Goal: Task Accomplishment & Management: Manage account settings

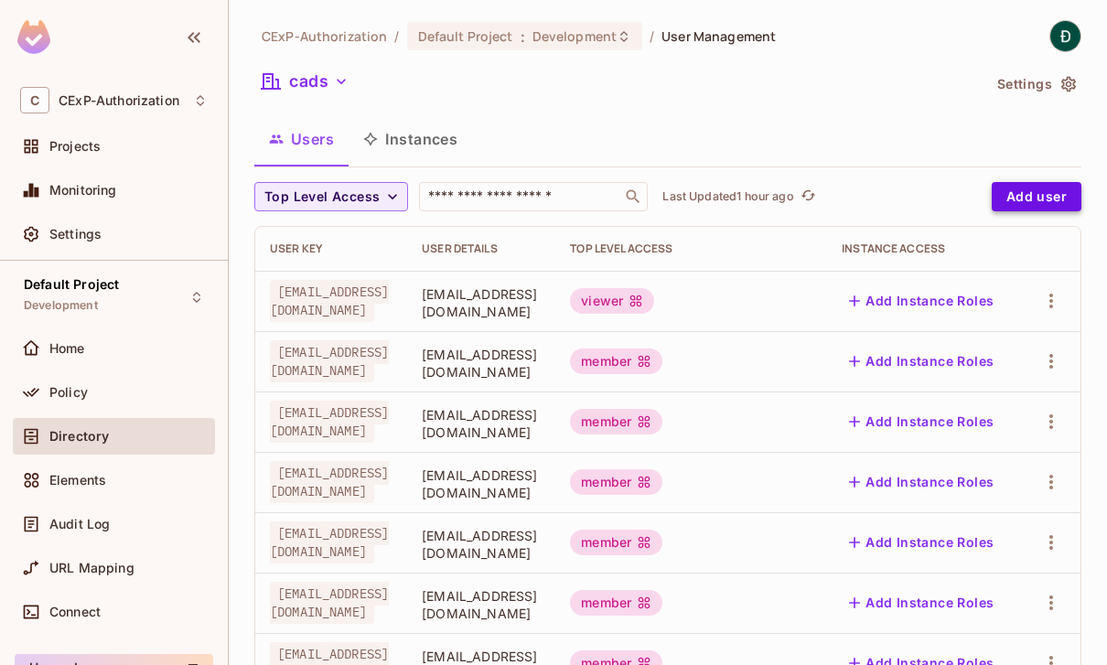
click at [1012, 186] on button "Add user" at bounding box center [1037, 196] width 90 height 29
click at [1010, 199] on button "Add user" at bounding box center [1037, 196] width 90 height 29
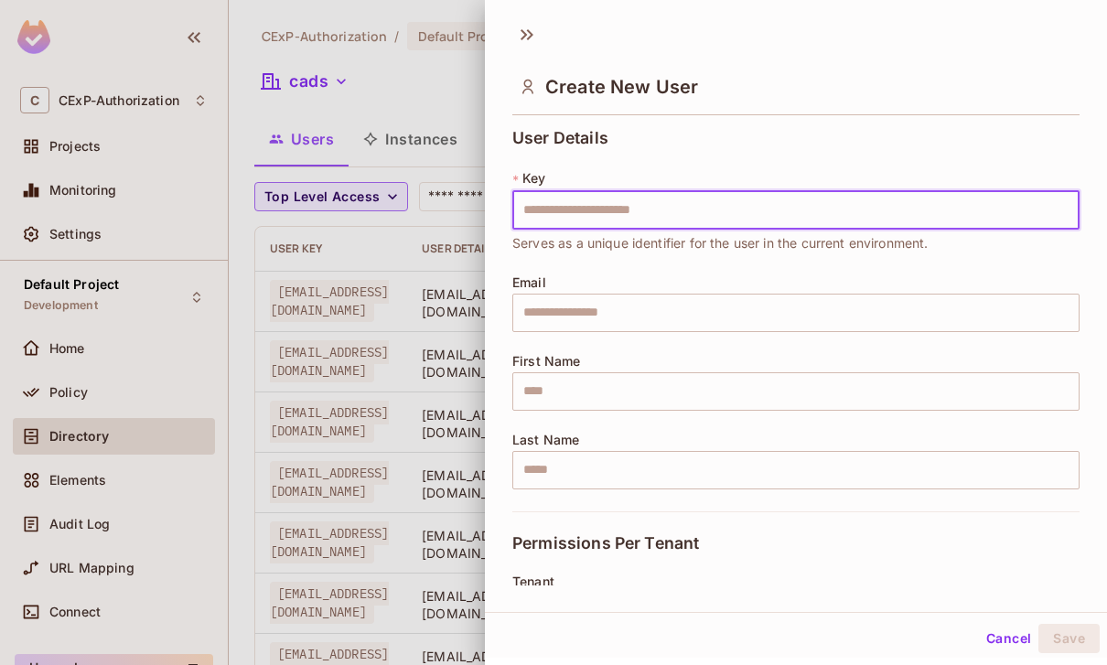
click at [408, 92] on div at bounding box center [553, 332] width 1107 height 665
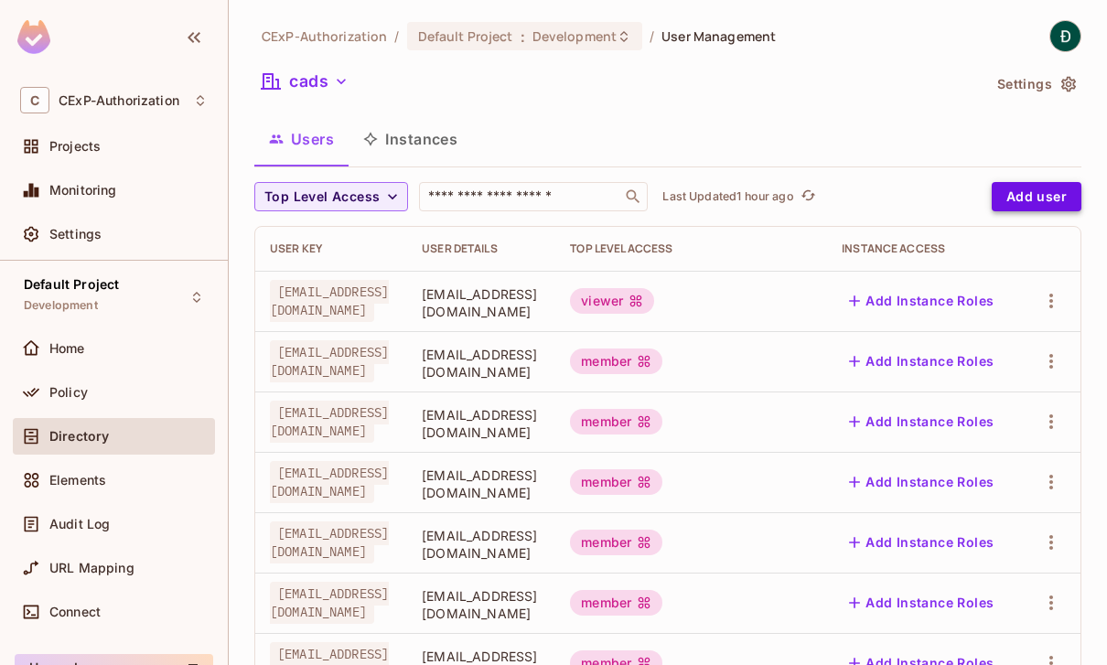
click at [1019, 197] on button "Add user" at bounding box center [1037, 196] width 90 height 29
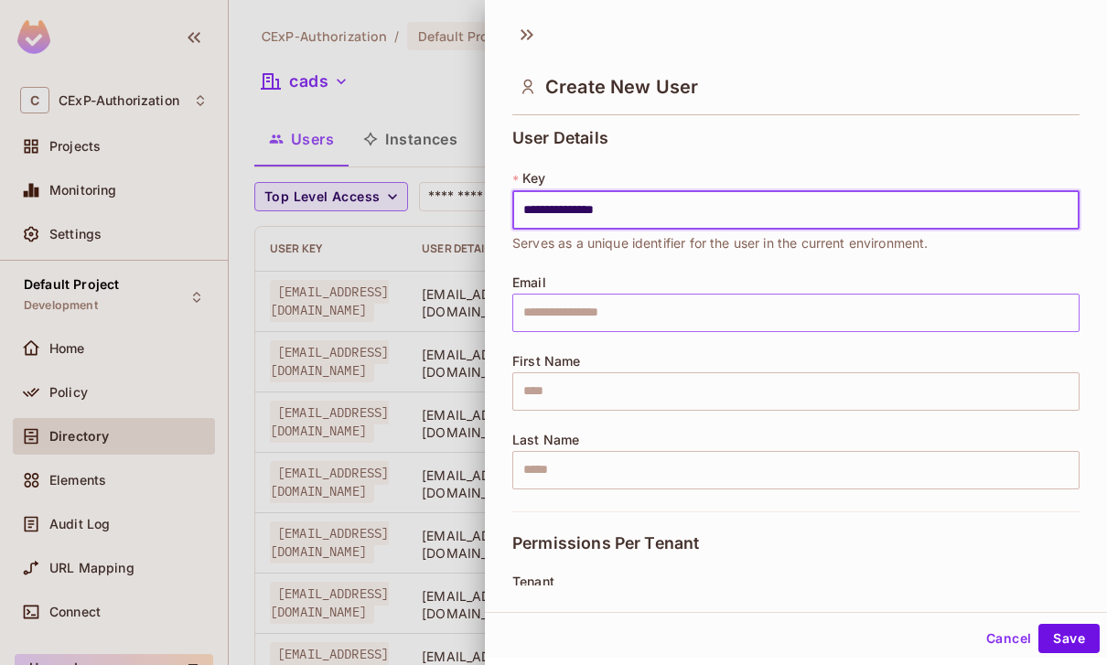
type input "**********"
click at [813, 308] on input "text" at bounding box center [795, 313] width 567 height 38
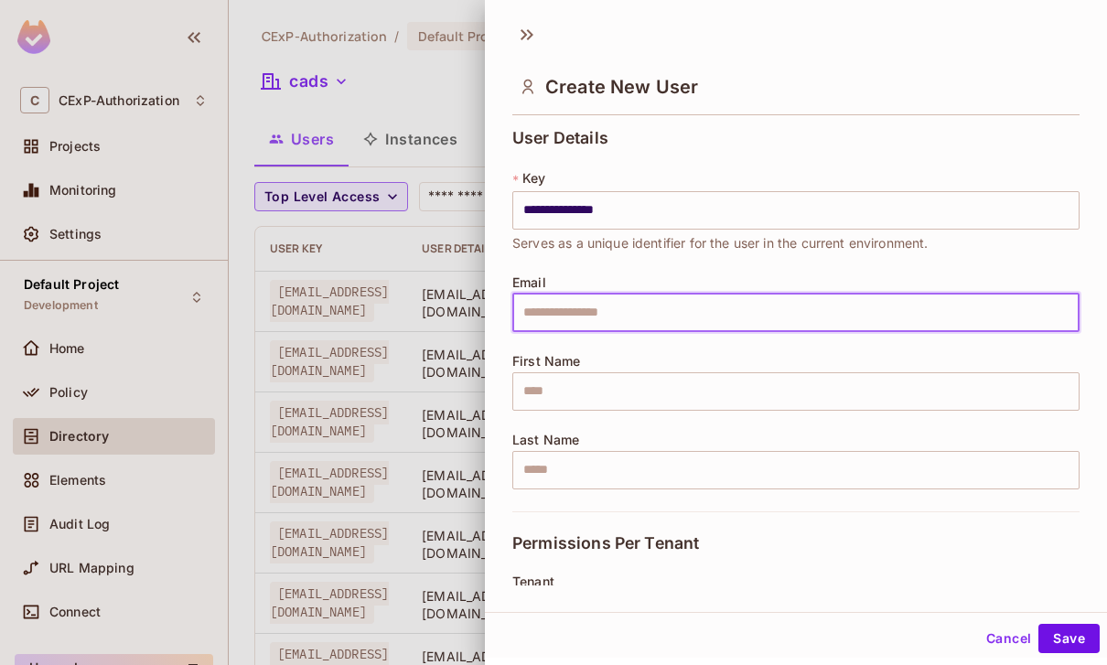
paste input "**********"
type input "**********"
click at [782, 393] on input "text" at bounding box center [795, 391] width 567 height 38
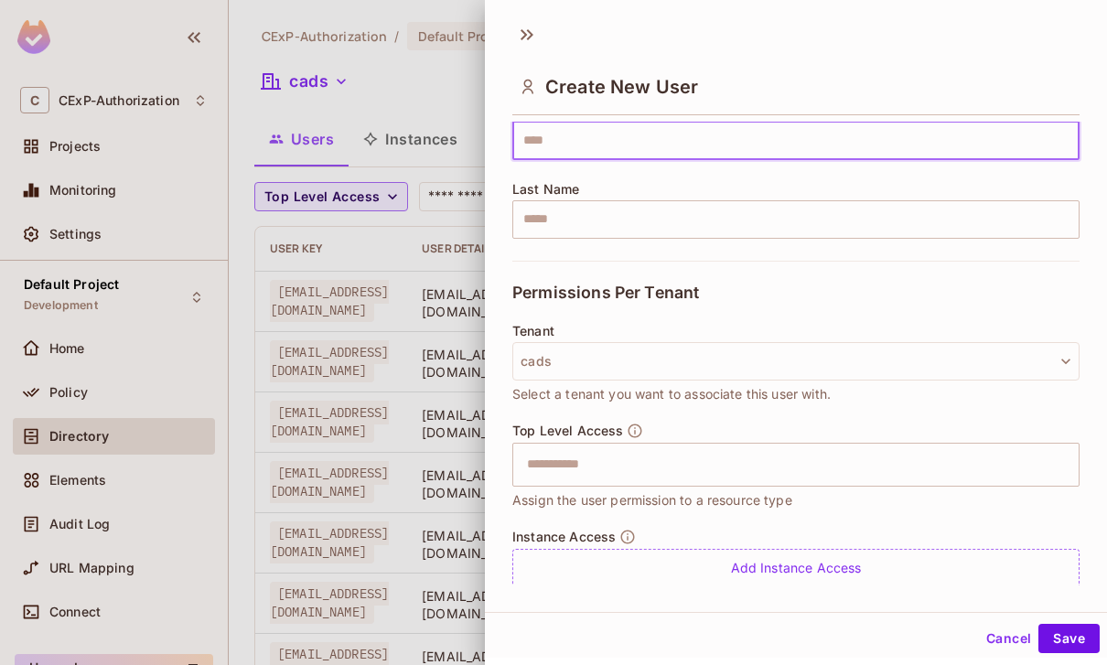
scroll to position [250, 0]
click at [714, 352] on button "cads" at bounding box center [795, 362] width 567 height 38
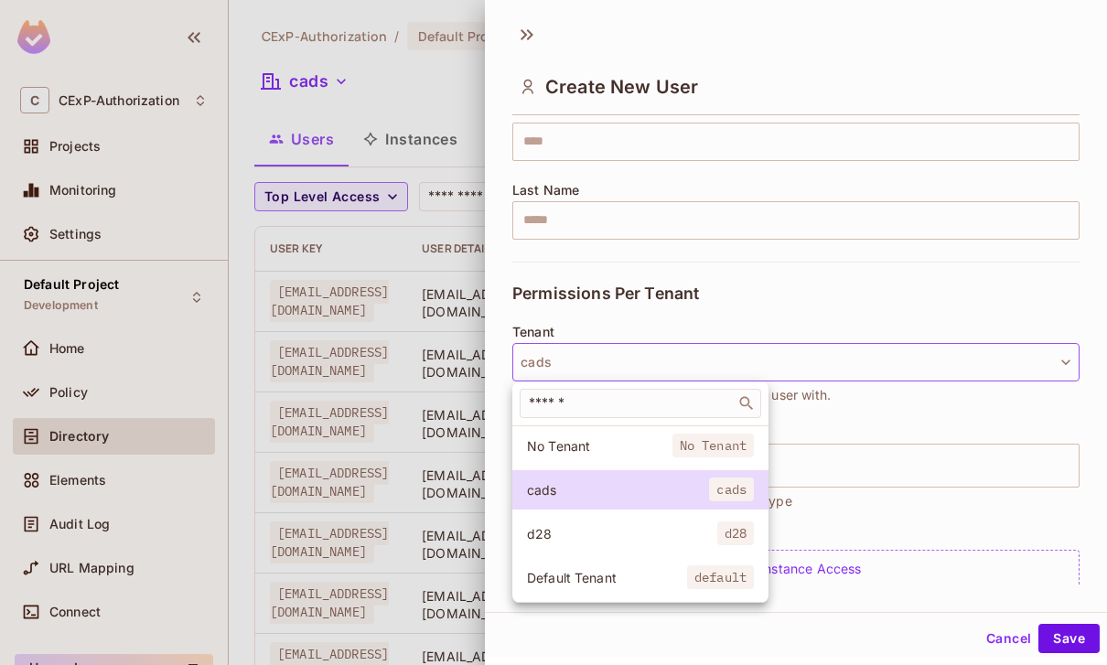
click at [727, 132] on div at bounding box center [553, 332] width 1107 height 665
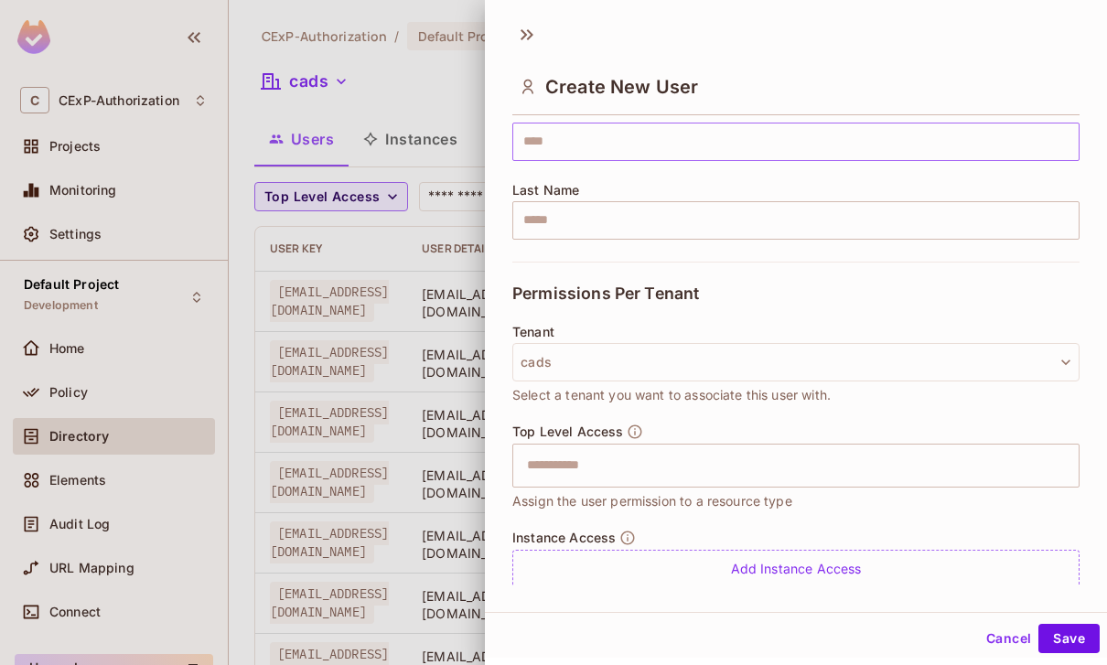
click at [777, 128] on input "text" at bounding box center [795, 142] width 567 height 38
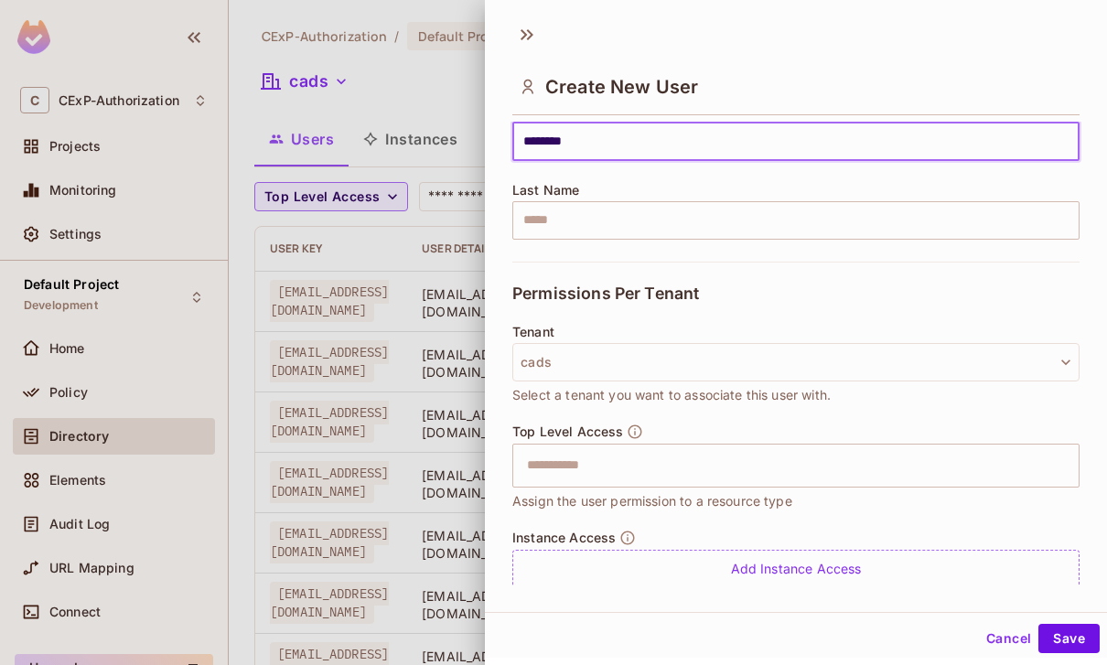
type input "********"
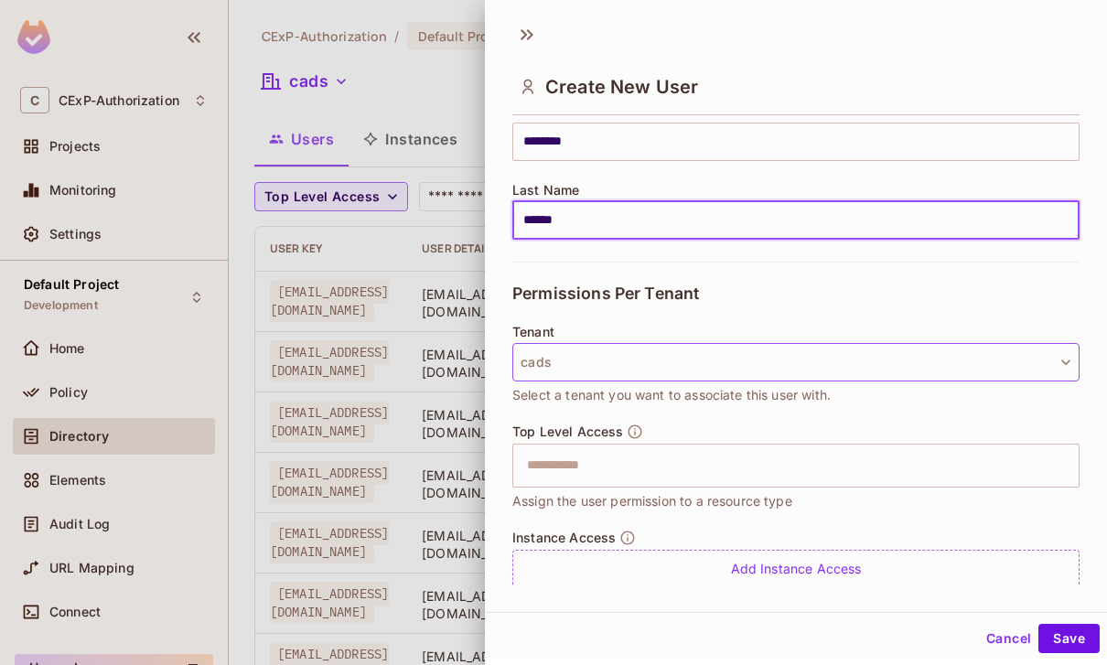
type input "******"
click at [713, 367] on button "cads" at bounding box center [795, 362] width 567 height 38
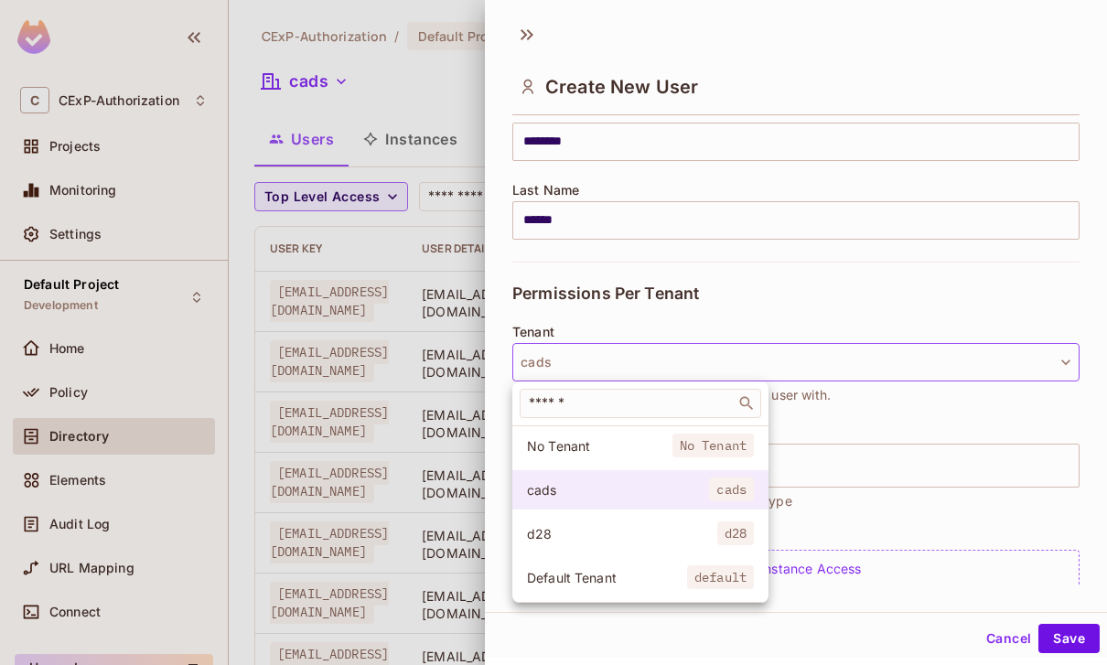
click at [695, 485] on span "cads" at bounding box center [618, 489] width 182 height 17
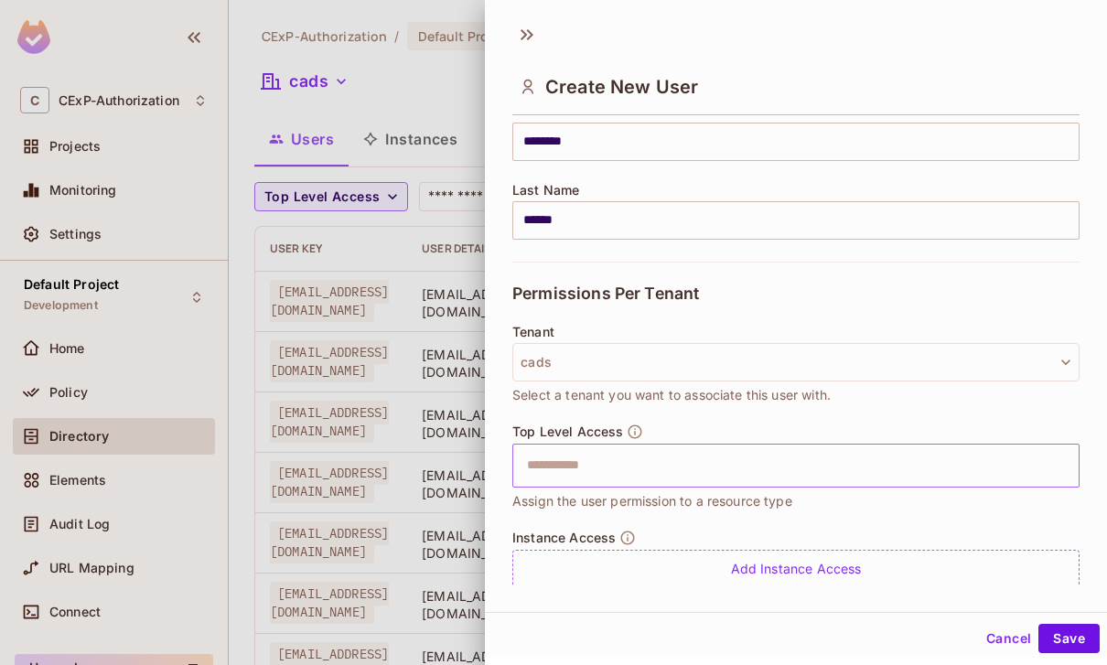
click at [792, 470] on input "text" at bounding box center [780, 465] width 528 height 37
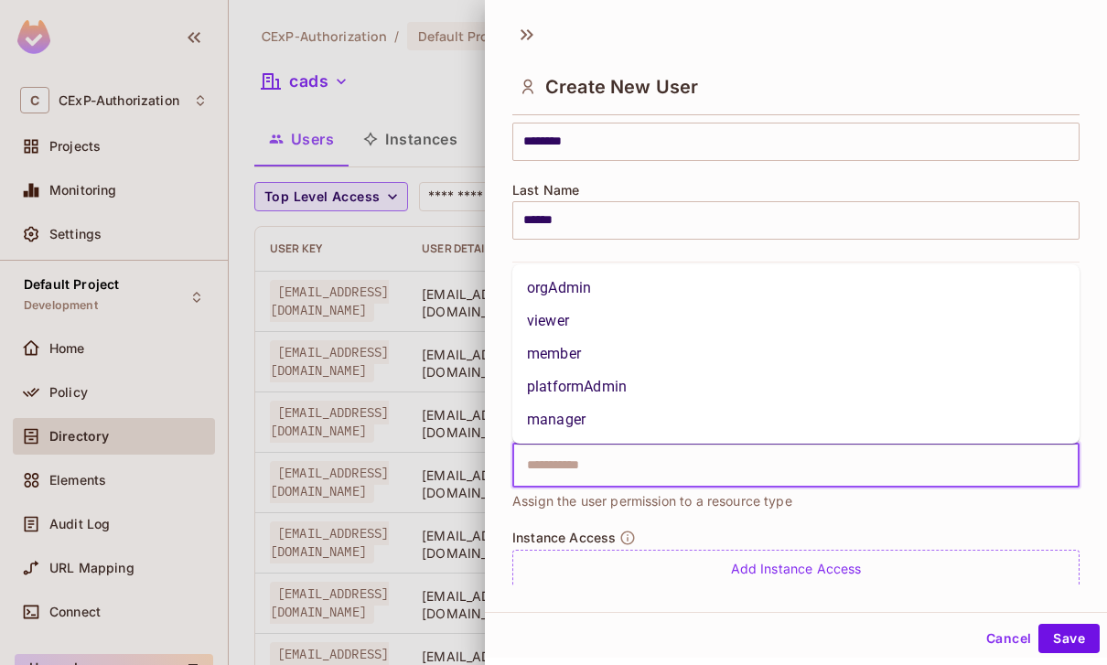
click at [565, 328] on li "viewer" at bounding box center [795, 321] width 567 height 33
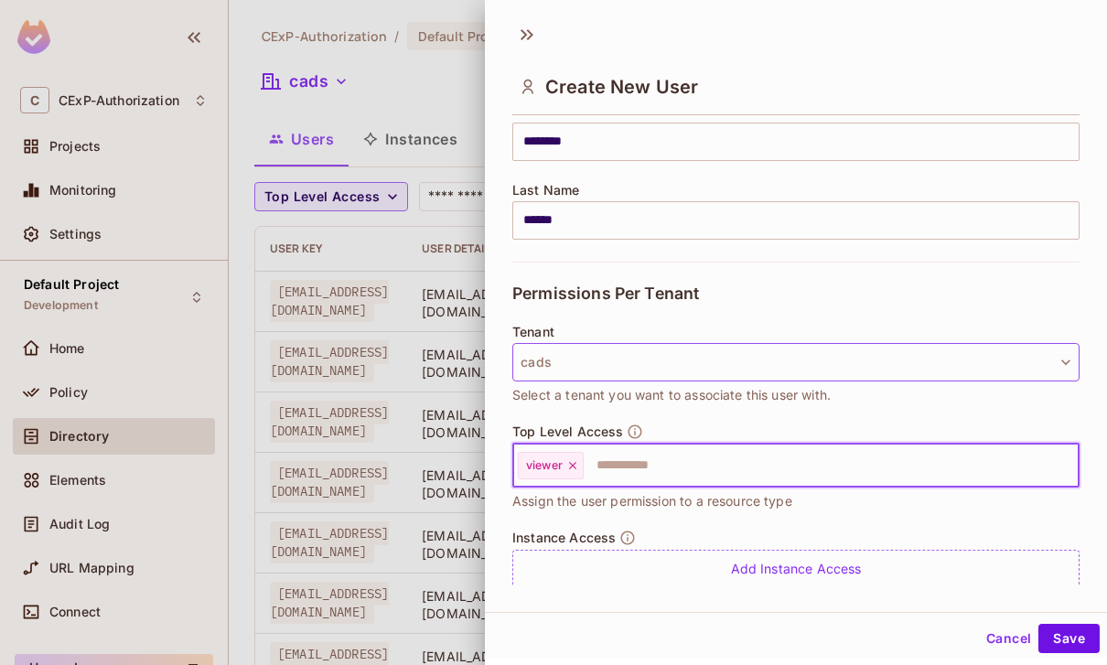
click at [953, 359] on button "cads" at bounding box center [795, 362] width 567 height 38
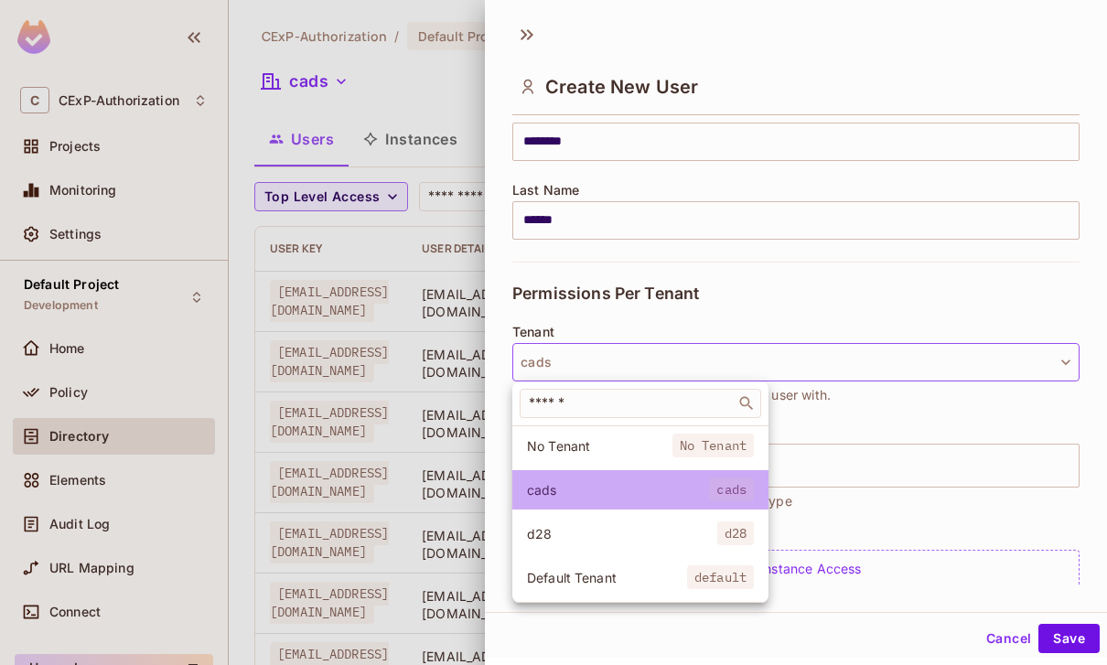
click at [687, 487] on span "cads" at bounding box center [618, 489] width 182 height 17
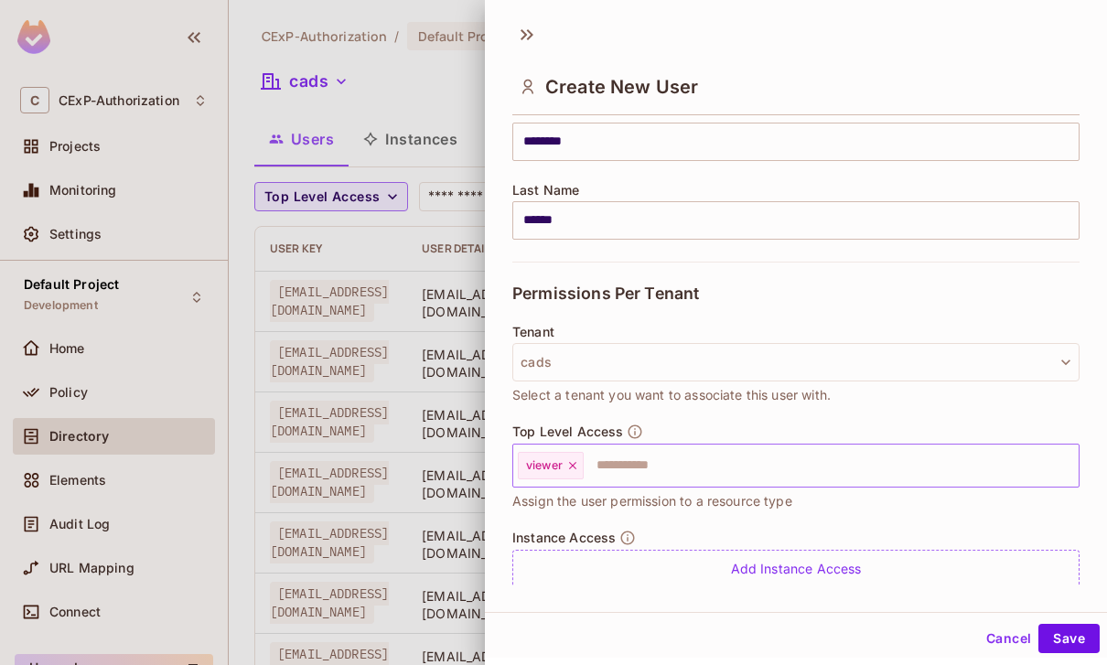
click at [675, 463] on input "text" at bounding box center [815, 465] width 458 height 37
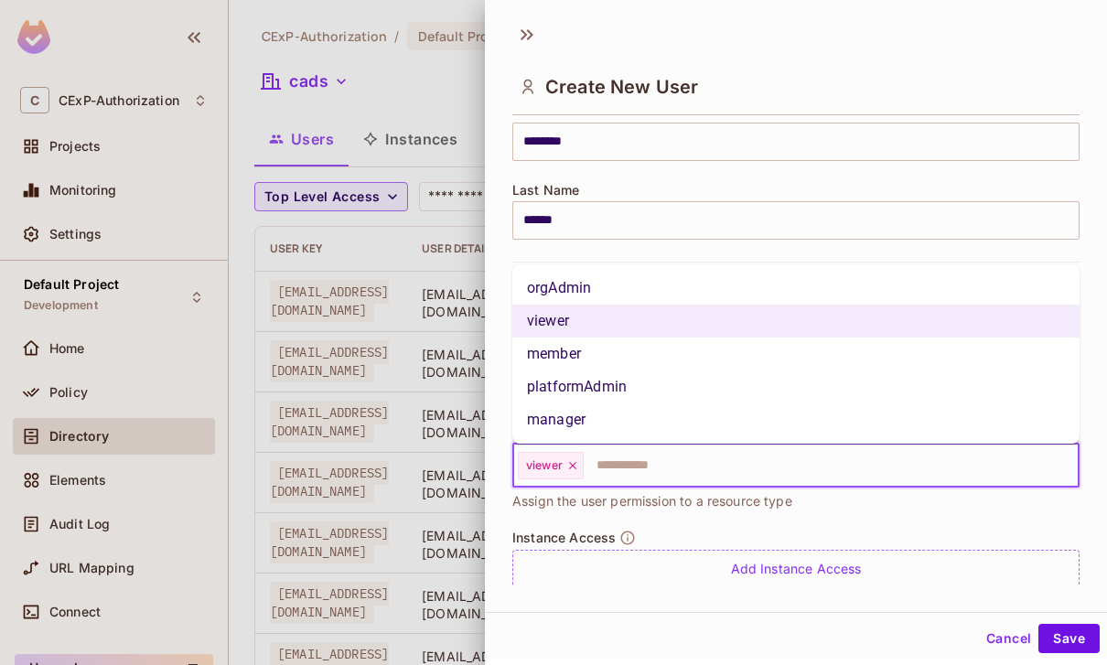
click at [696, 319] on li "viewer" at bounding box center [795, 321] width 567 height 33
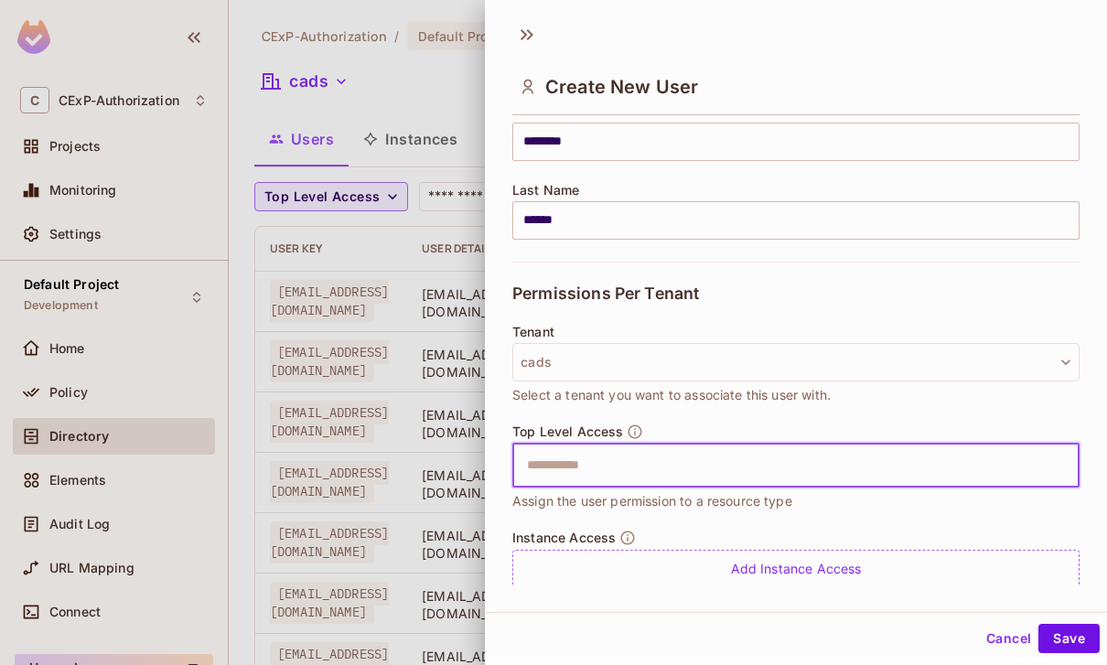
click at [709, 465] on input "text" at bounding box center [780, 465] width 528 height 37
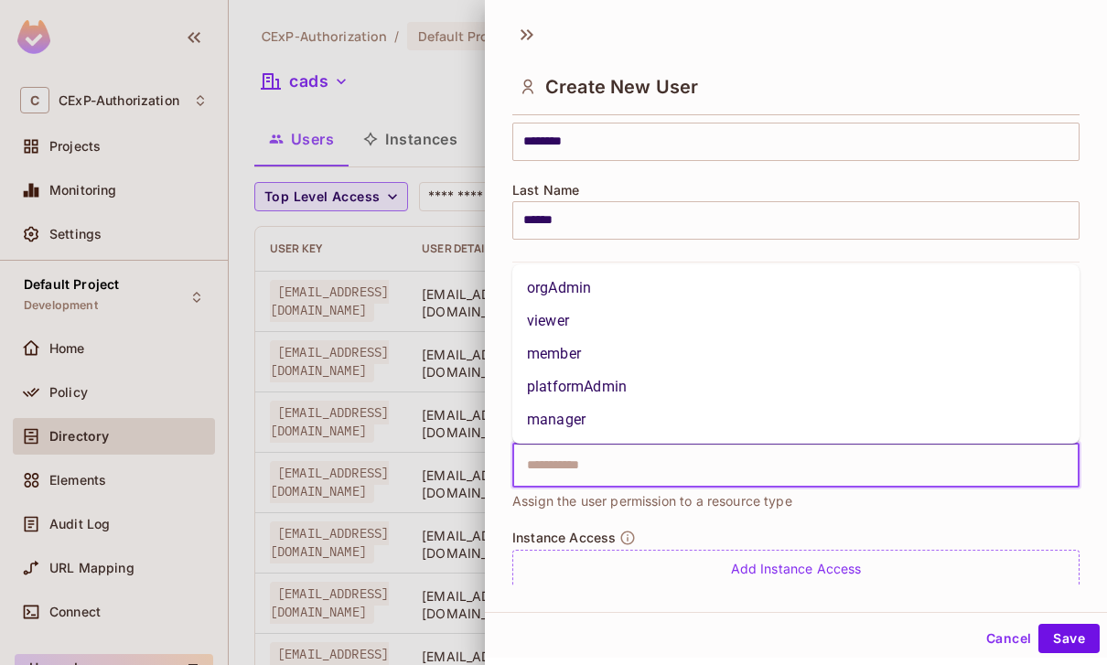
click at [585, 319] on li "viewer" at bounding box center [795, 321] width 567 height 33
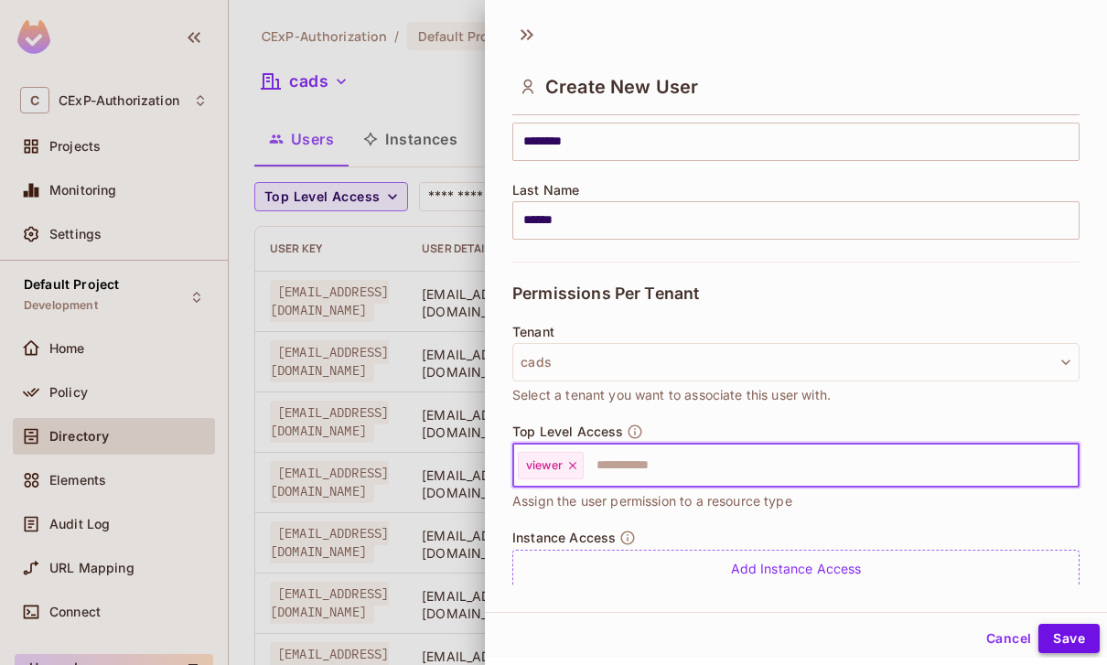
click at [1074, 644] on button "Save" at bounding box center [1069, 638] width 61 height 29
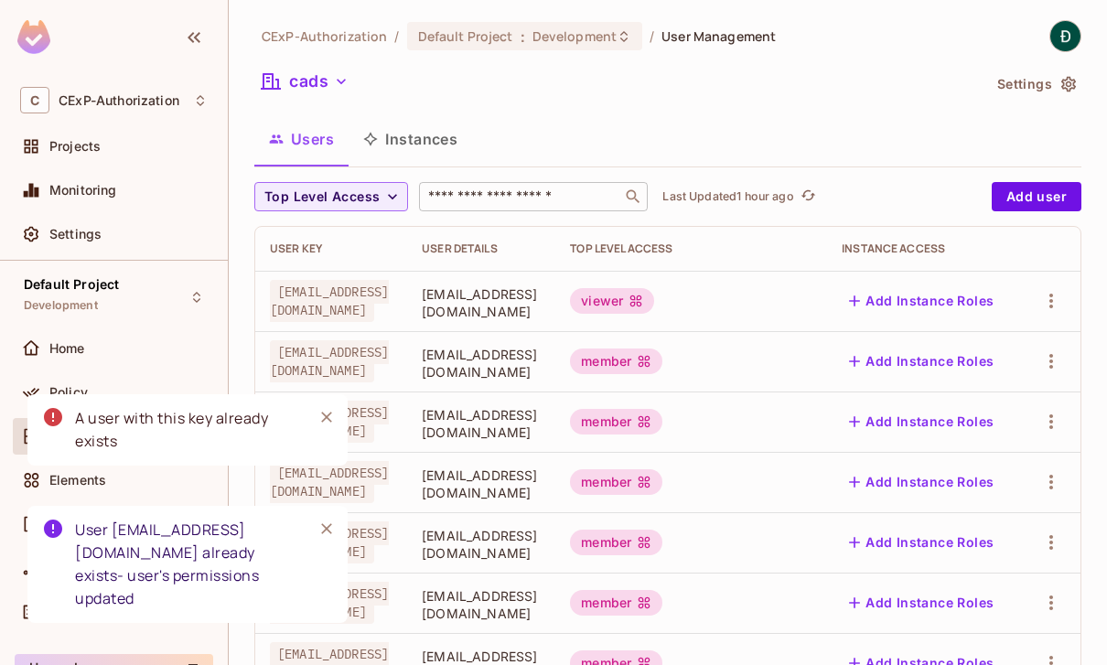
click at [548, 197] on input "text" at bounding box center [521, 197] width 192 height 18
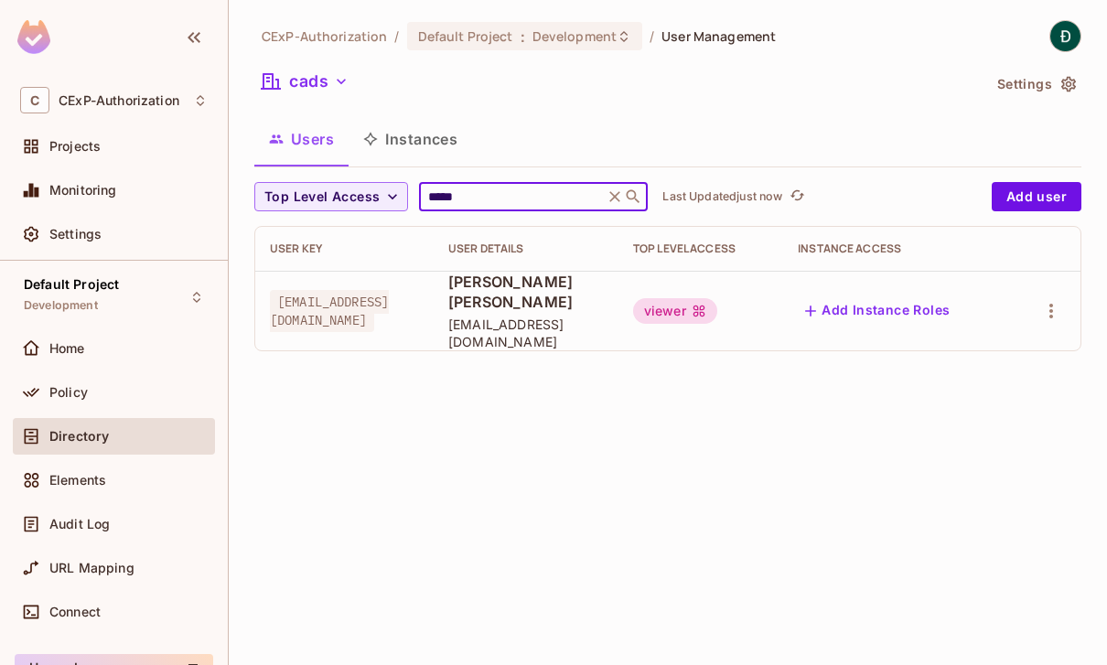
type input "*****"
click at [412, 298] on div "[EMAIL_ADDRESS][DOMAIN_NAME]" at bounding box center [344, 311] width 149 height 37
click at [685, 298] on div "viewer" at bounding box center [675, 311] width 84 height 26
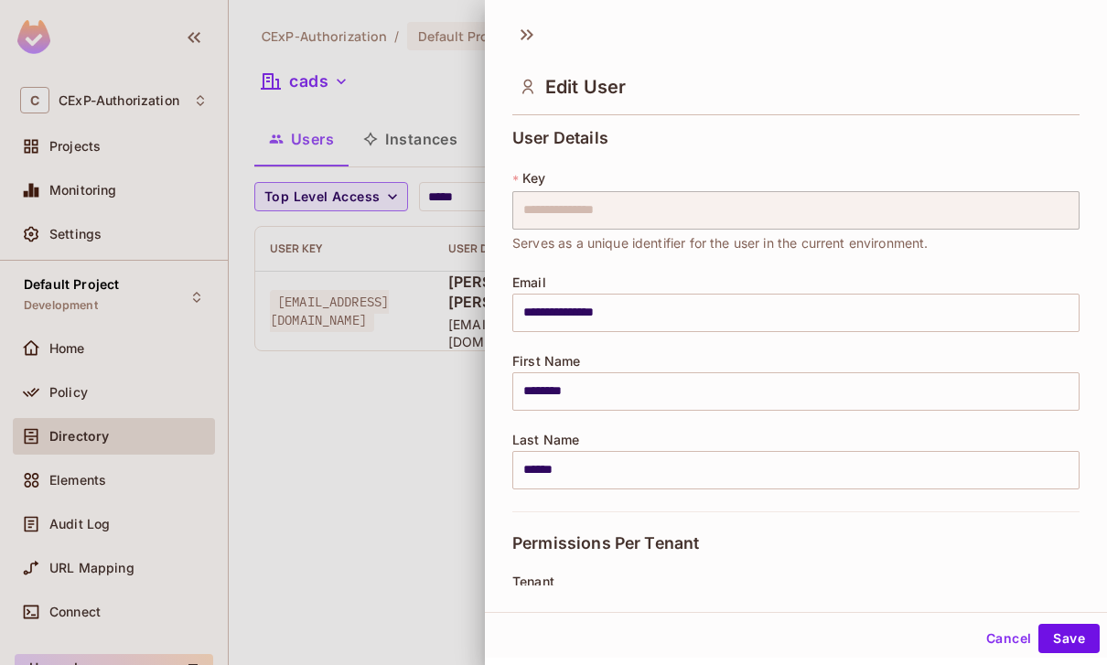
click at [1015, 640] on button "Cancel" at bounding box center [1008, 638] width 59 height 29
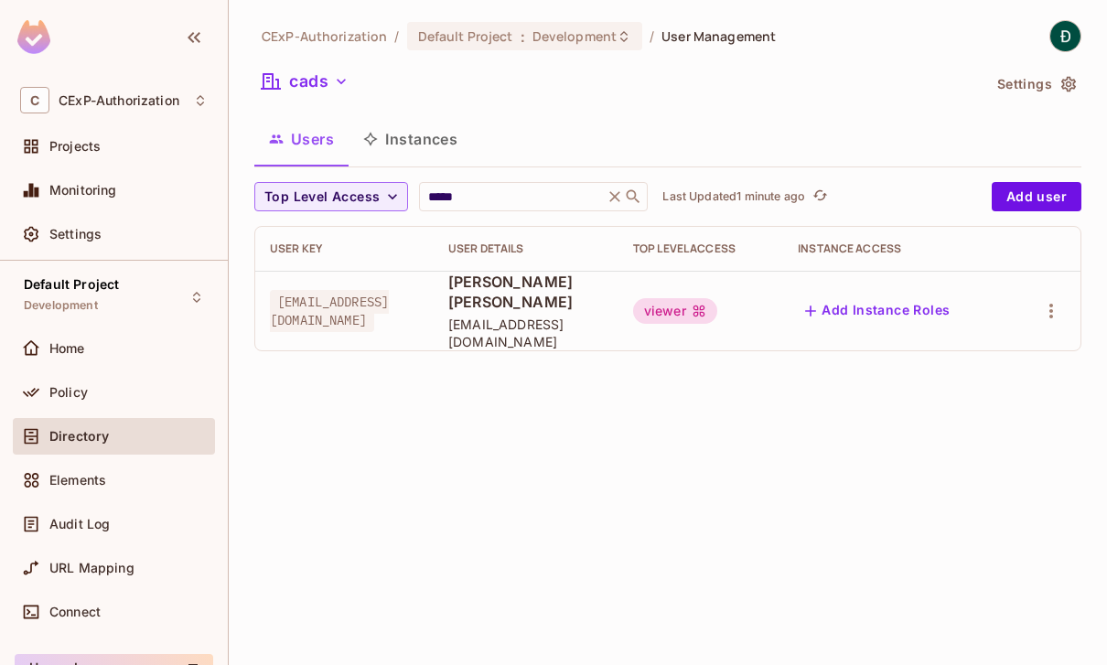
click at [296, 141] on button "Users" at bounding box center [301, 139] width 94 height 46
click at [613, 183] on div "***** ​" at bounding box center [533, 196] width 229 height 29
click at [621, 190] on icon at bounding box center [615, 197] width 18 height 18
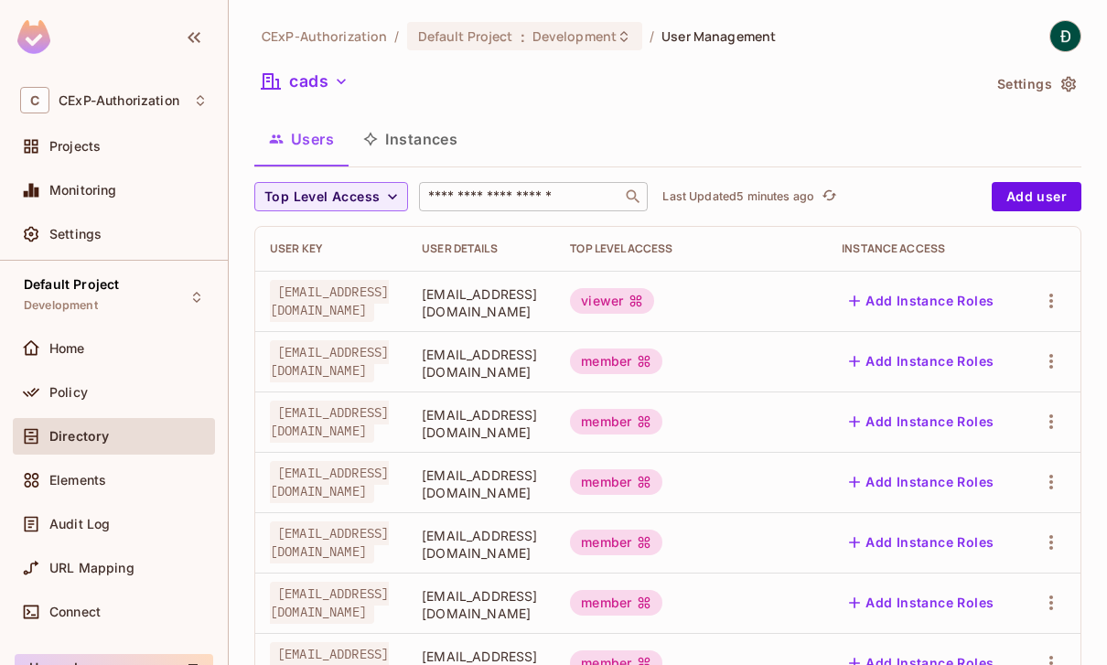
scroll to position [0, 0]
click at [550, 201] on input "text" at bounding box center [521, 197] width 192 height 18
type input "*****"
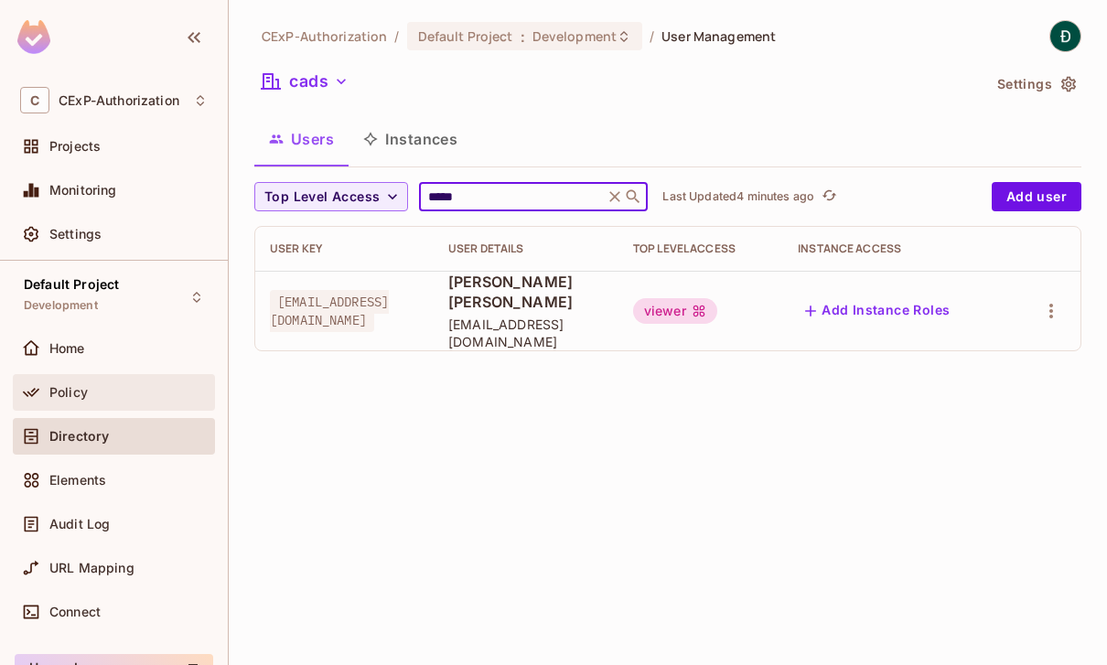
click at [80, 393] on span "Policy" at bounding box center [68, 392] width 38 height 15
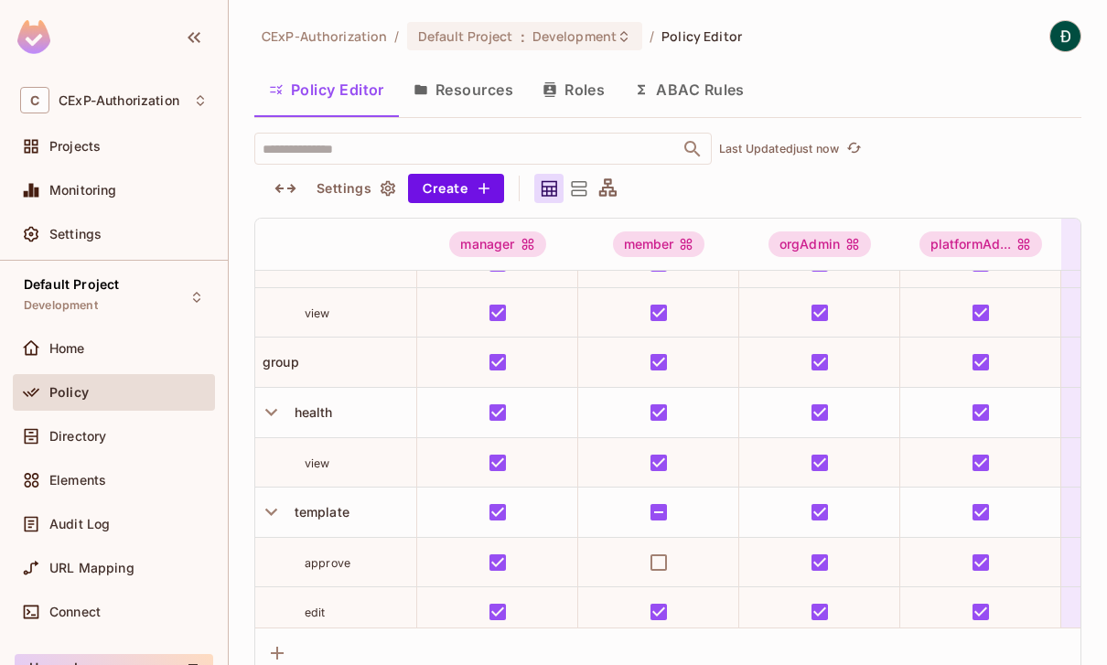
scroll to position [729, 0]
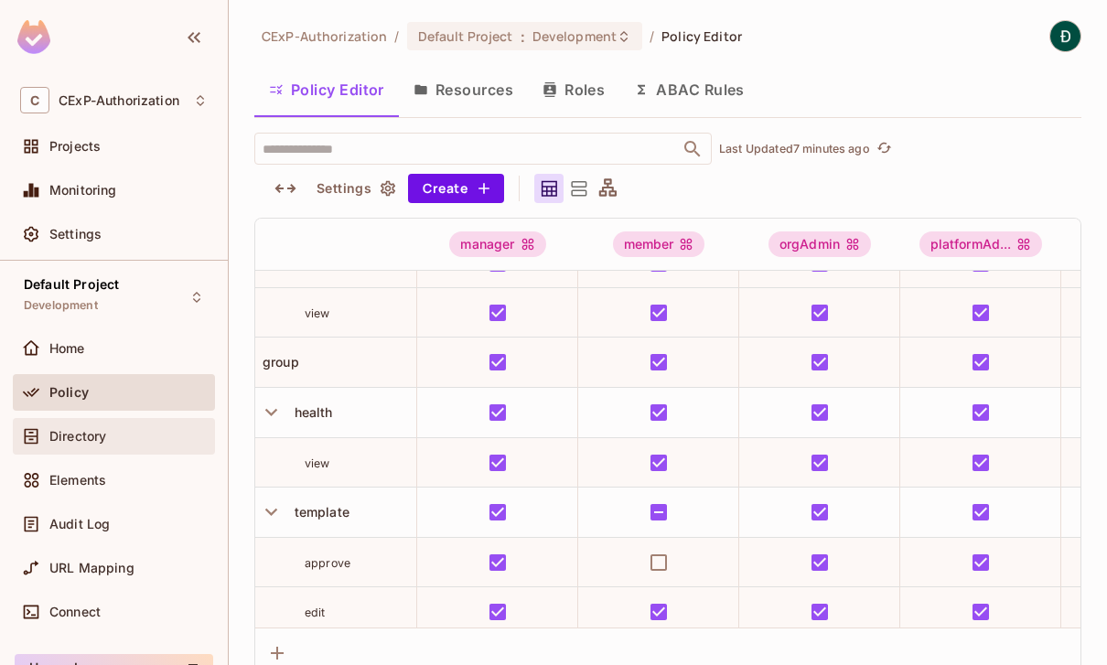
click at [86, 433] on span "Directory" at bounding box center [77, 436] width 57 height 15
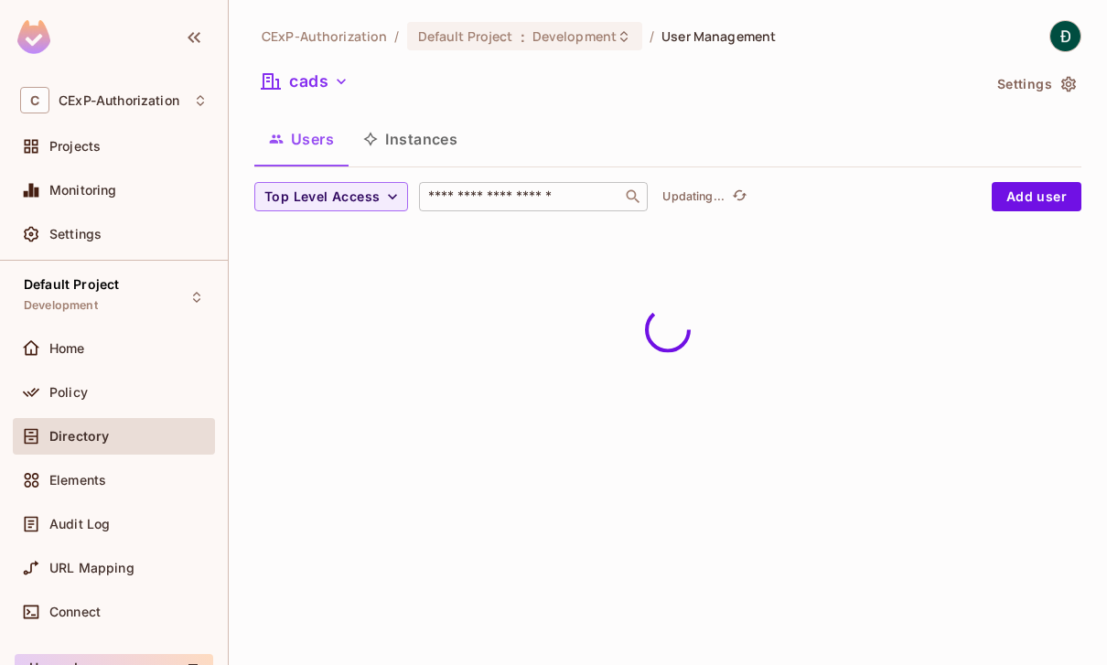
click at [537, 188] on input "text" at bounding box center [521, 197] width 192 height 18
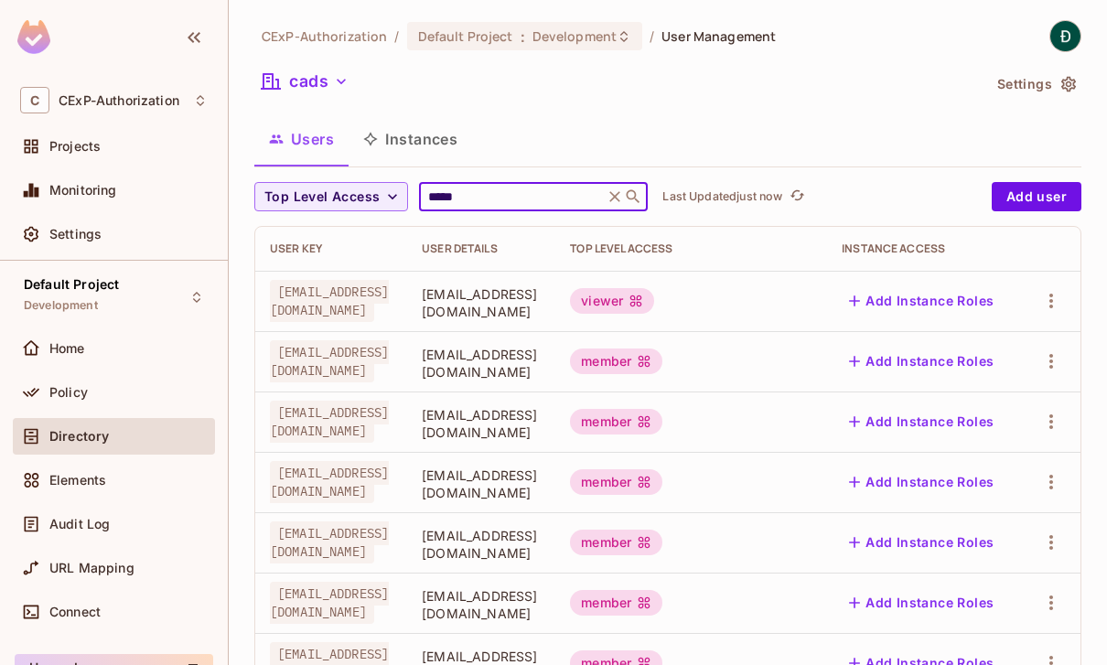
type input "*****"
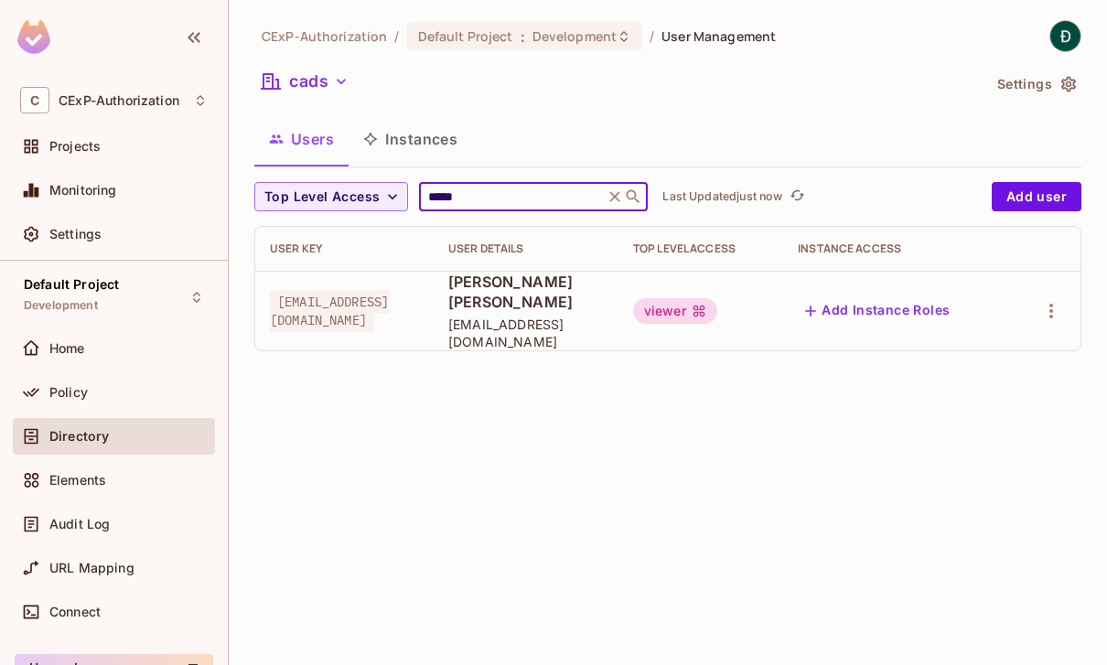
click at [672, 298] on div "viewer" at bounding box center [675, 311] width 84 height 26
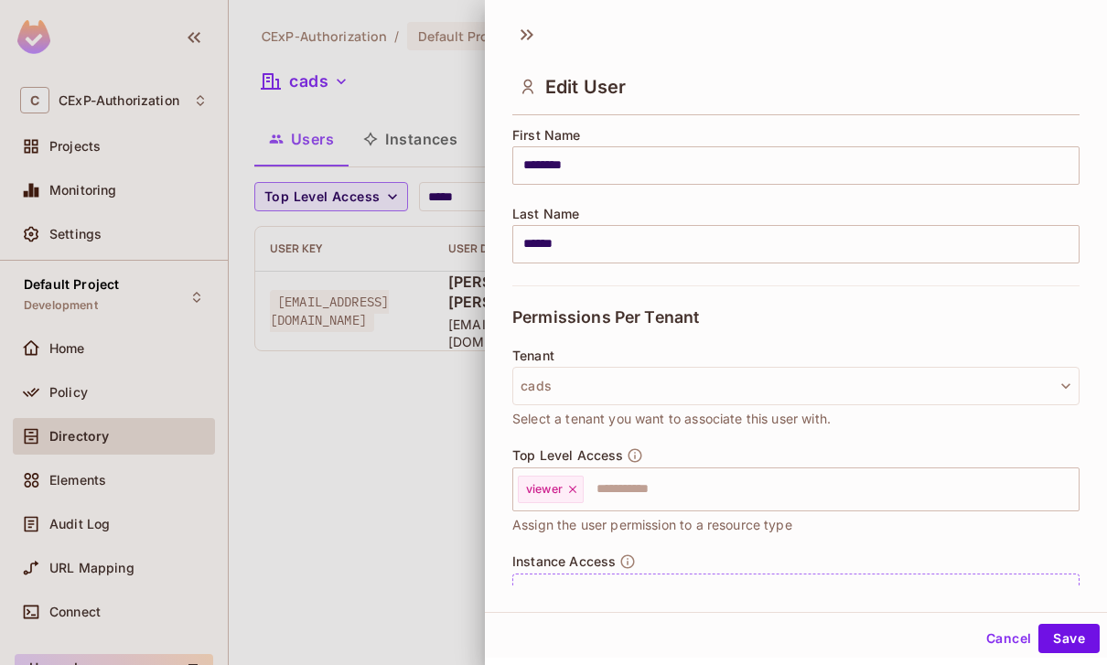
scroll to position [229, 0]
click at [571, 481] on icon at bounding box center [572, 486] width 13 height 13
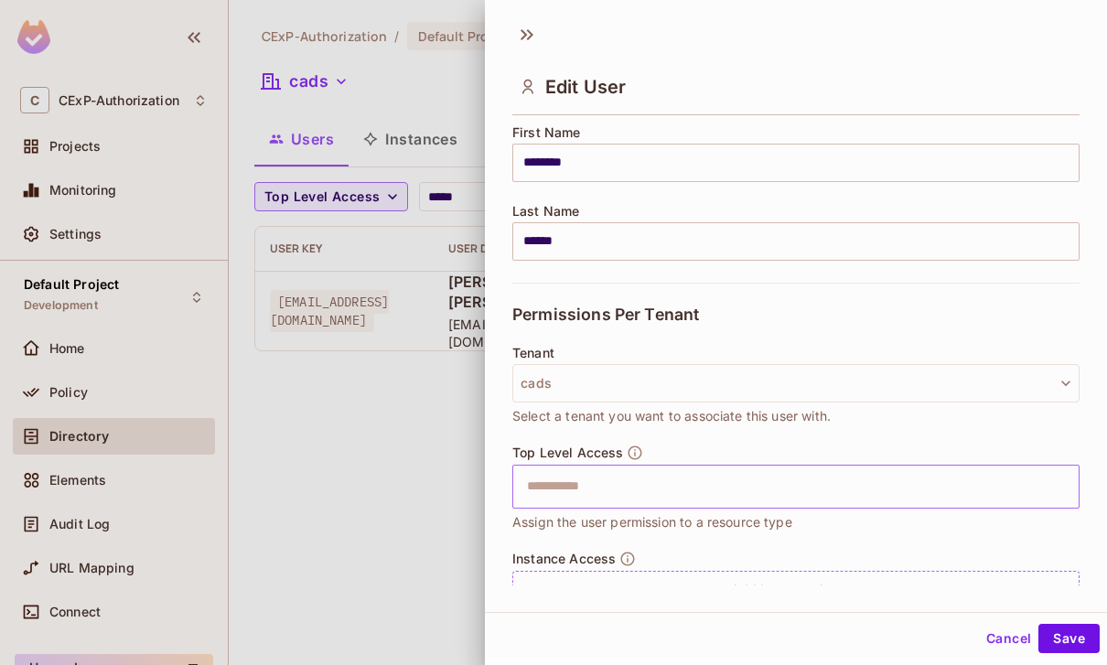
click at [589, 483] on input "text" at bounding box center [780, 487] width 528 height 37
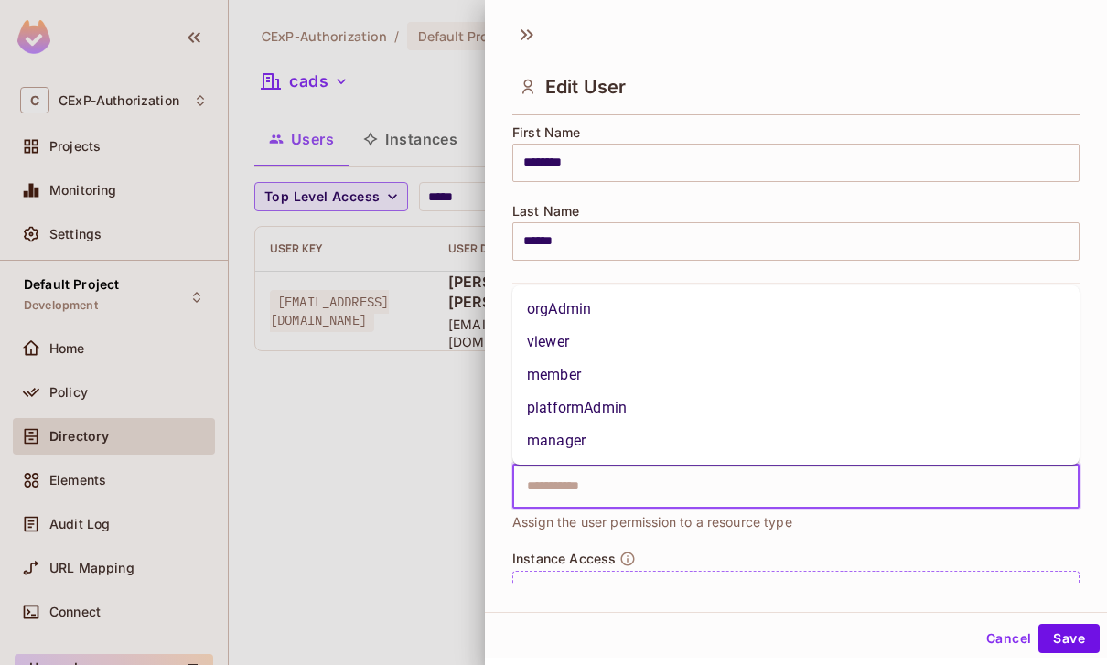
click at [574, 378] on li "member" at bounding box center [795, 375] width 567 height 33
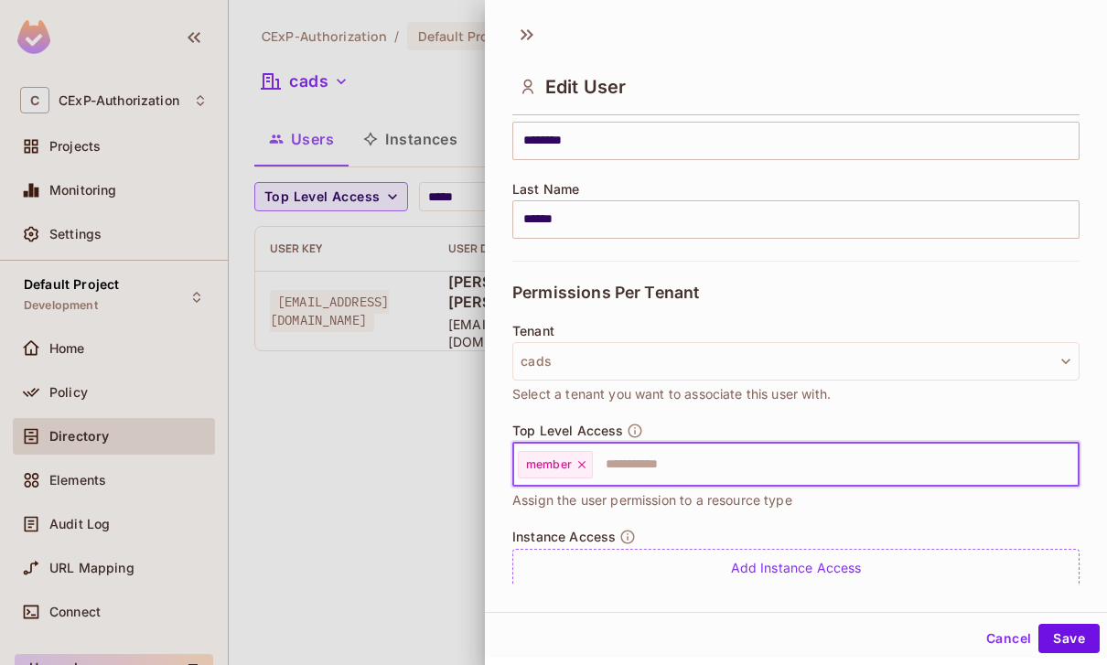
scroll to position [250, 0]
click at [1068, 646] on button "Save" at bounding box center [1069, 638] width 61 height 29
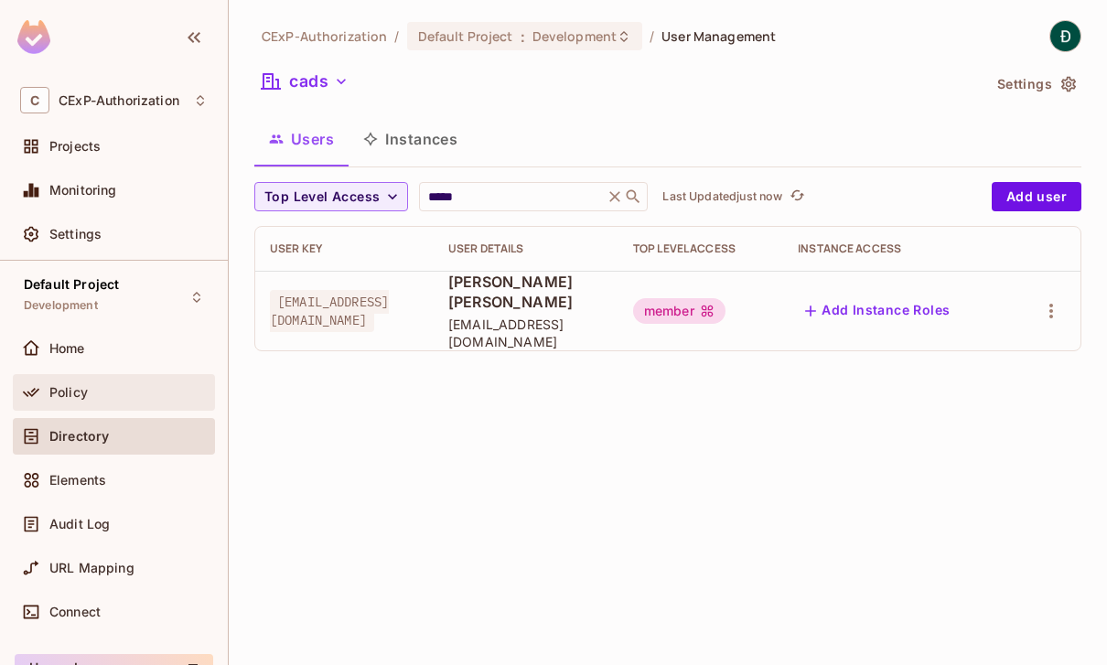
click at [81, 391] on span "Policy" at bounding box center [68, 392] width 38 height 15
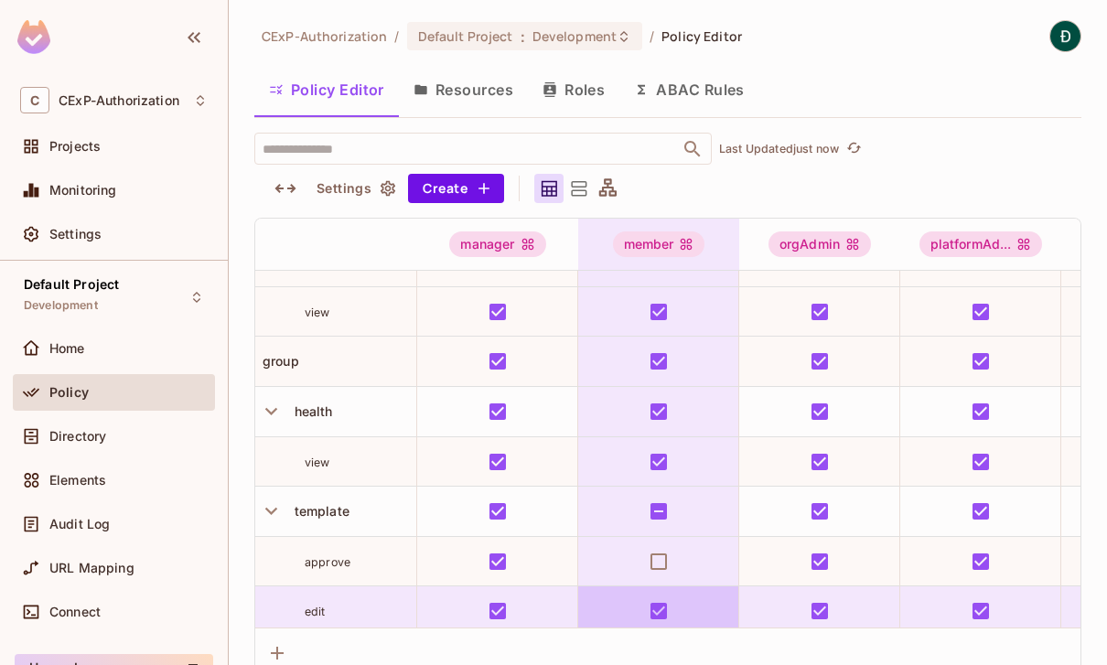
scroll to position [729, 0]
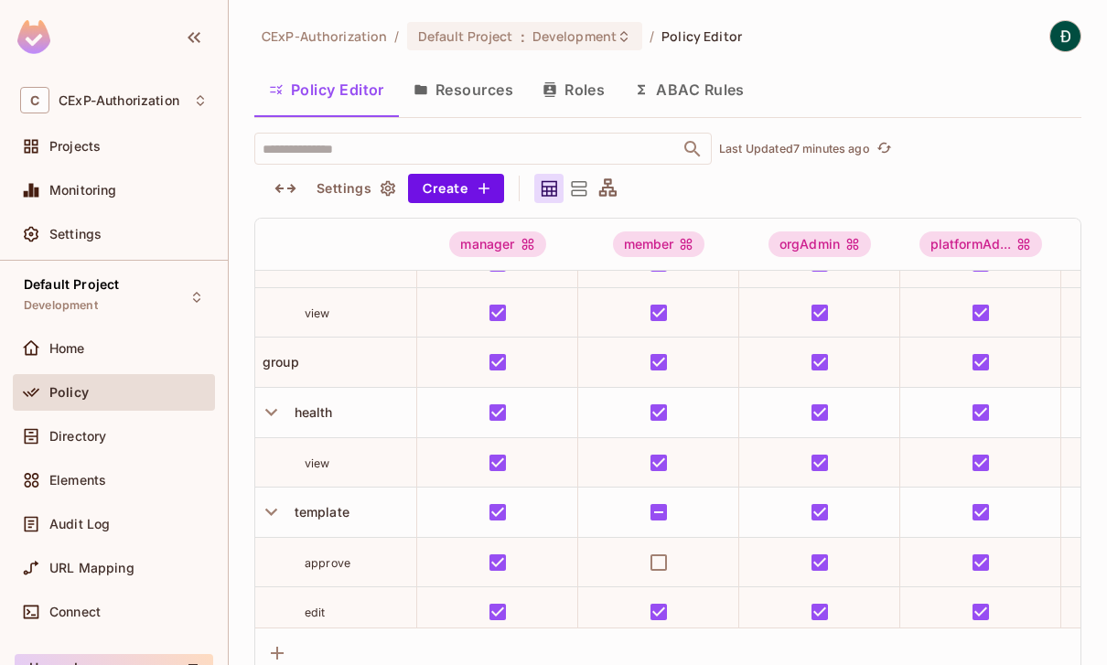
click at [149, 389] on div "Policy" at bounding box center [128, 392] width 158 height 15
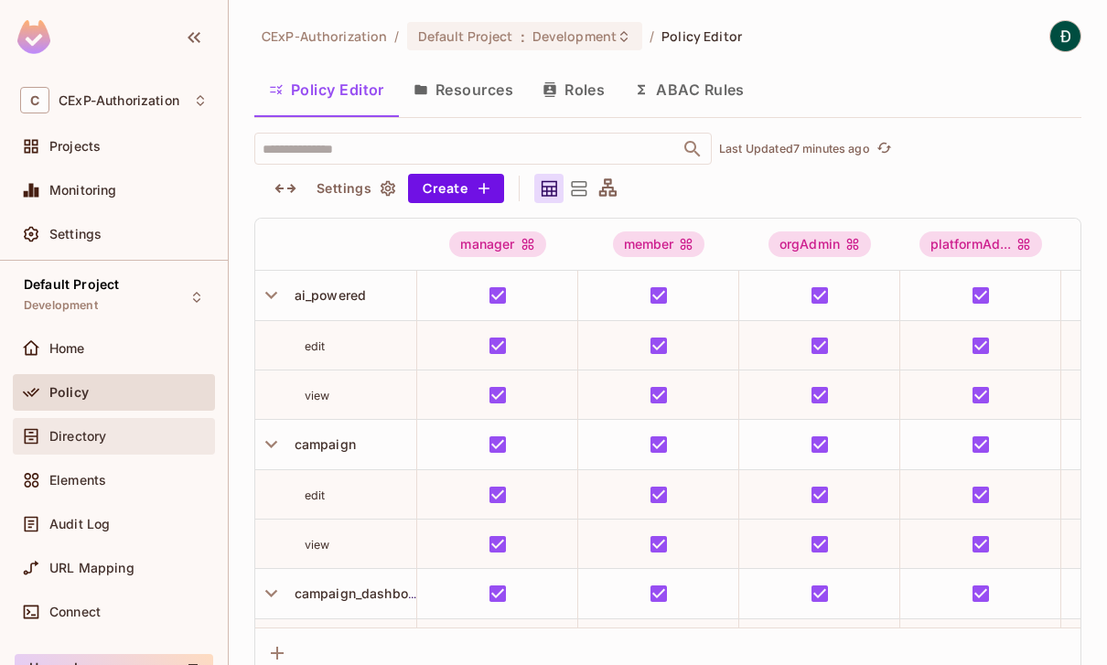
click at [131, 433] on div "Directory" at bounding box center [128, 436] width 158 height 15
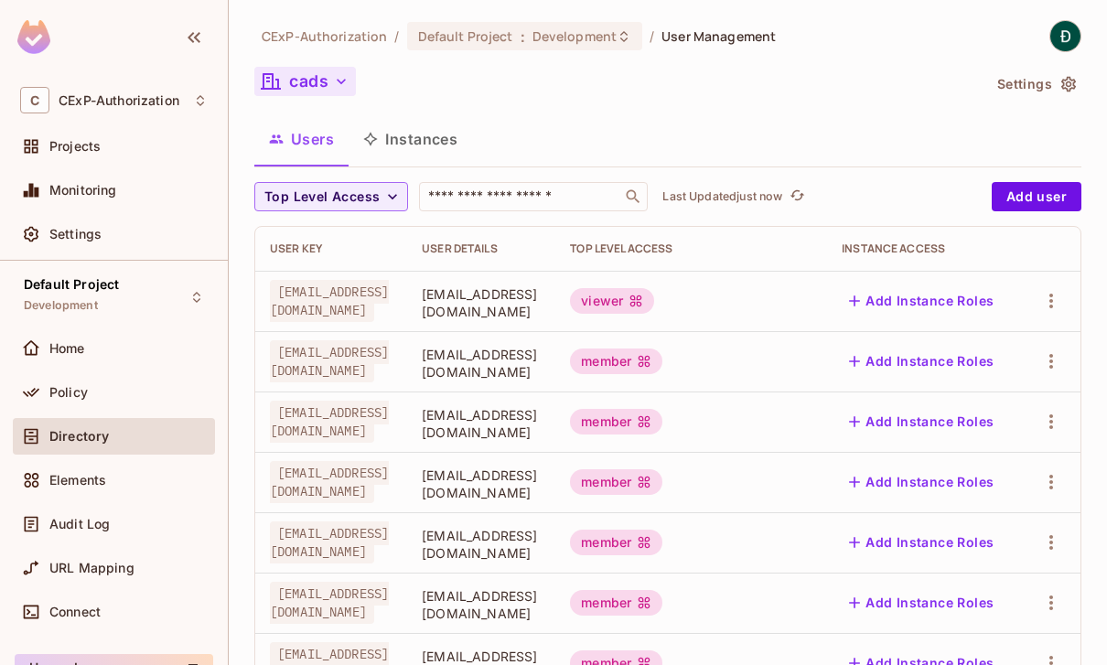
click at [334, 69] on button "cads" at bounding box center [305, 81] width 102 height 29
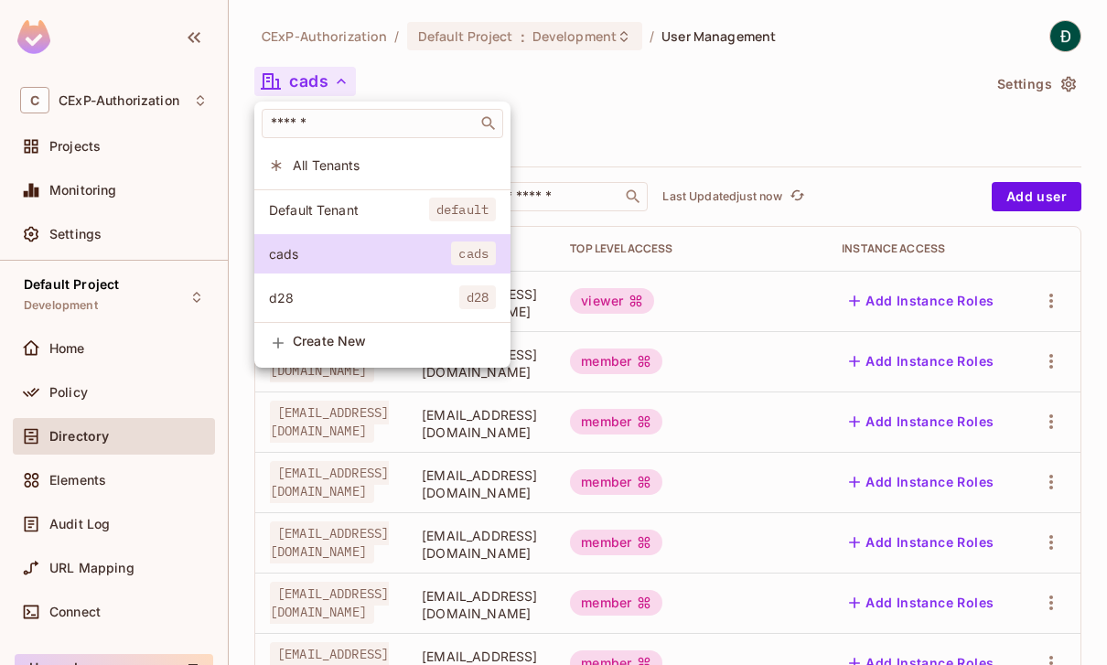
click at [371, 298] on span "d28" at bounding box center [364, 297] width 190 height 17
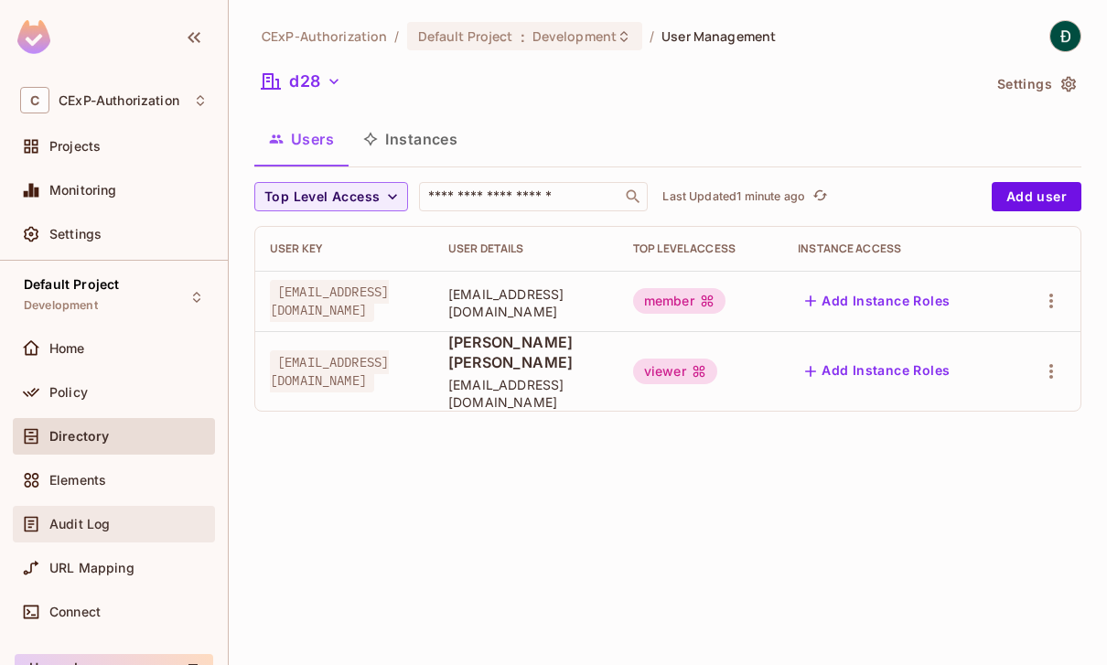
click at [81, 523] on span "Audit Log" at bounding box center [79, 524] width 60 height 15
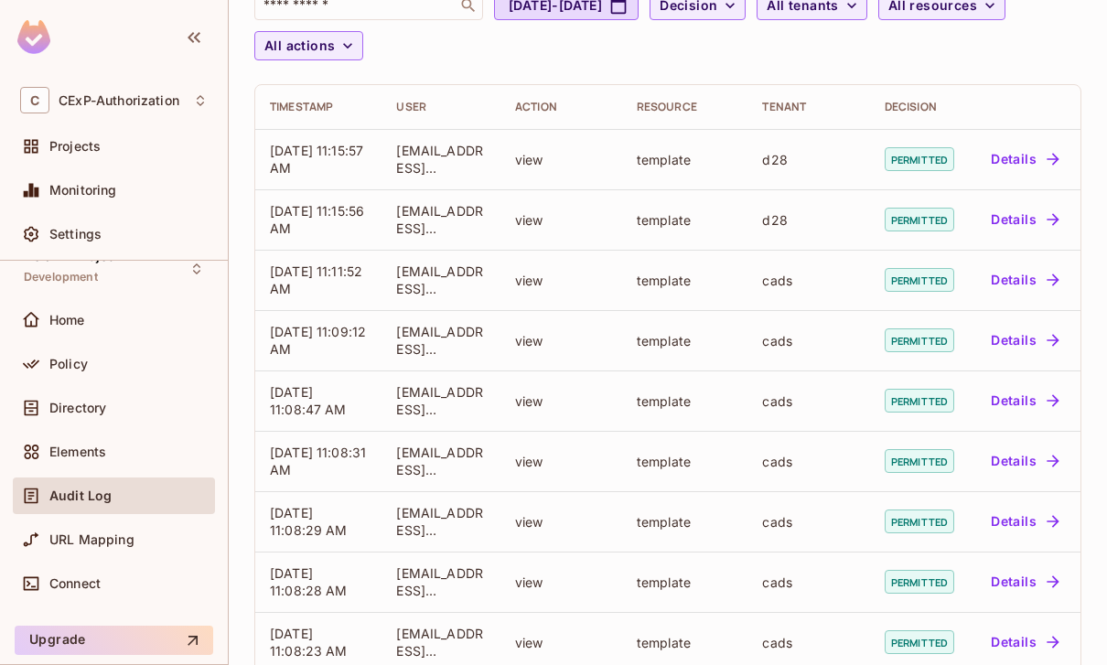
scroll to position [27, 0]
click at [156, 236] on div "Settings" at bounding box center [128, 234] width 158 height 15
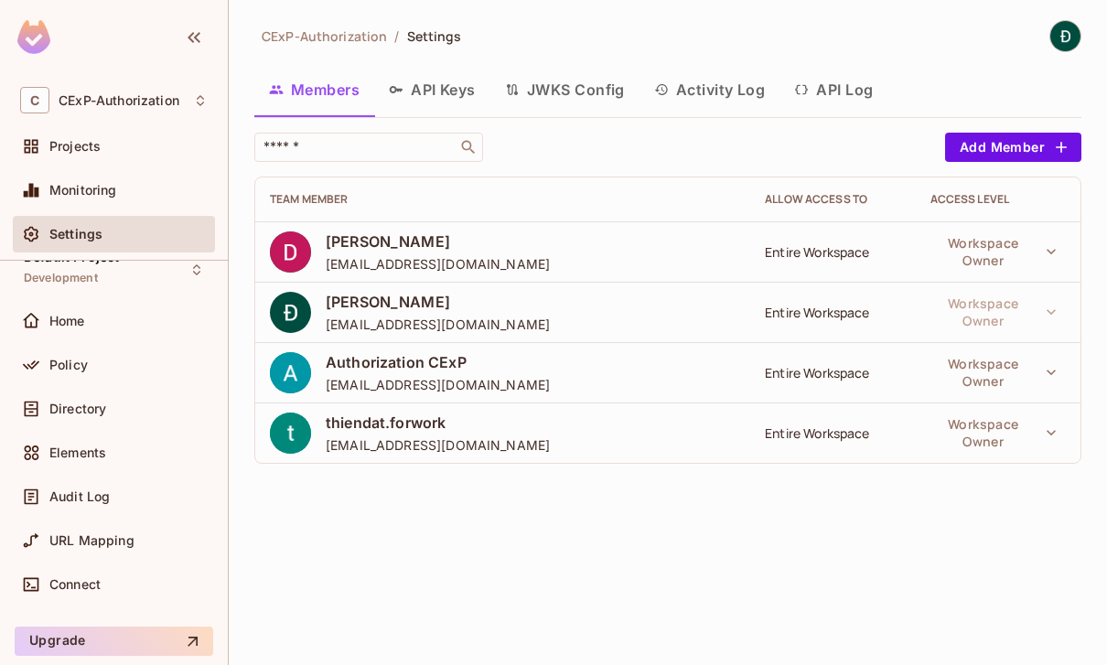
click at [734, 90] on button "Activity Log" at bounding box center [710, 90] width 141 height 46
